Goal: Find specific page/section: Find specific page/section

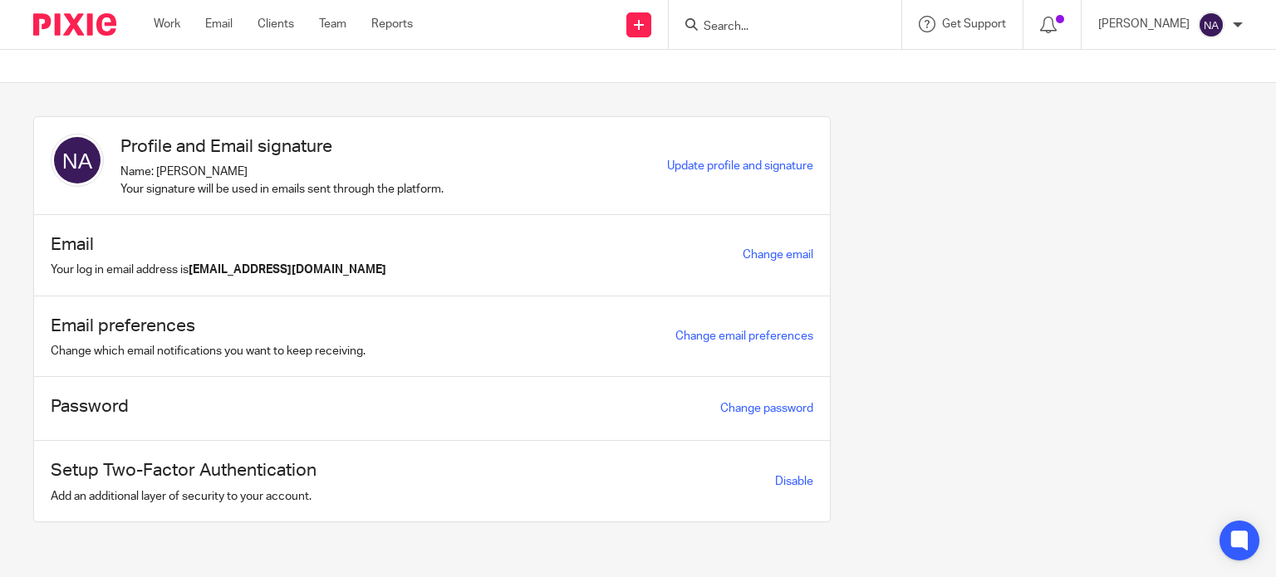
click at [768, 22] on input "Search" at bounding box center [777, 27] width 150 height 15
type input "tcs"
click at [835, 56] on link at bounding box center [802, 64] width 206 height 25
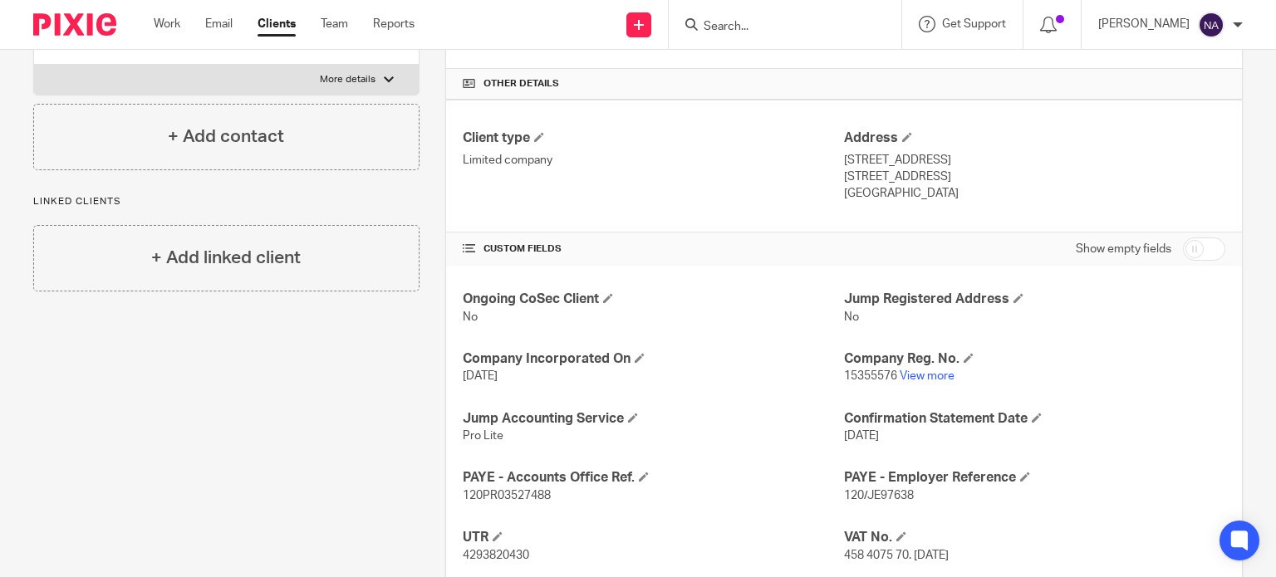
scroll to position [375, 0]
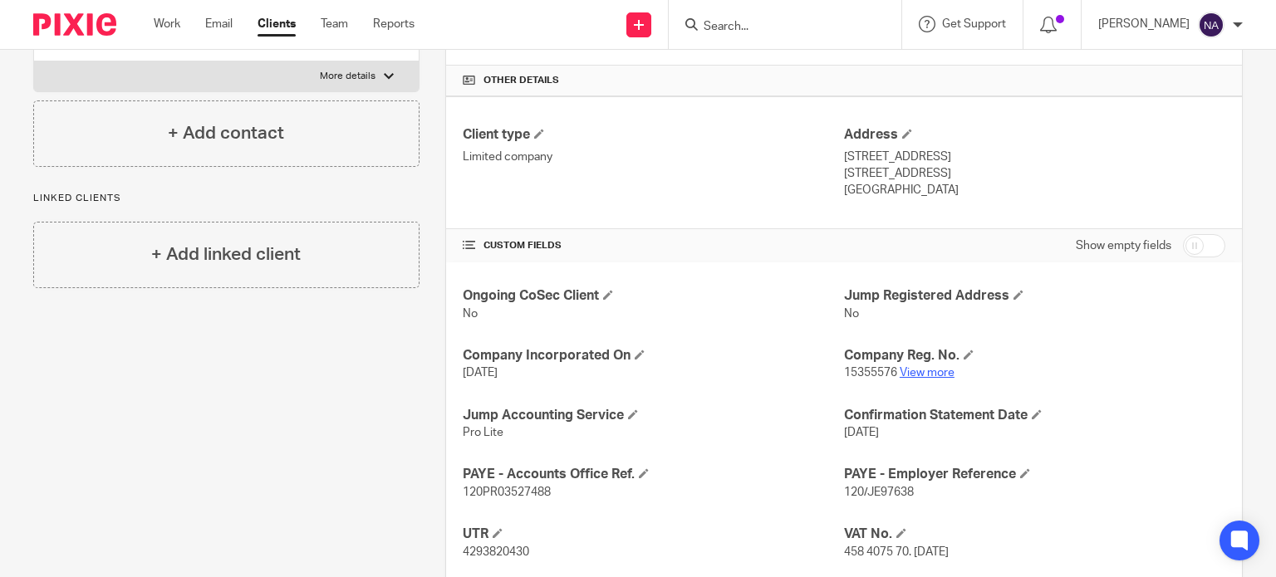
click at [913, 371] on link "View more" at bounding box center [927, 373] width 55 height 12
